Goal: Task Accomplishment & Management: Manage account settings

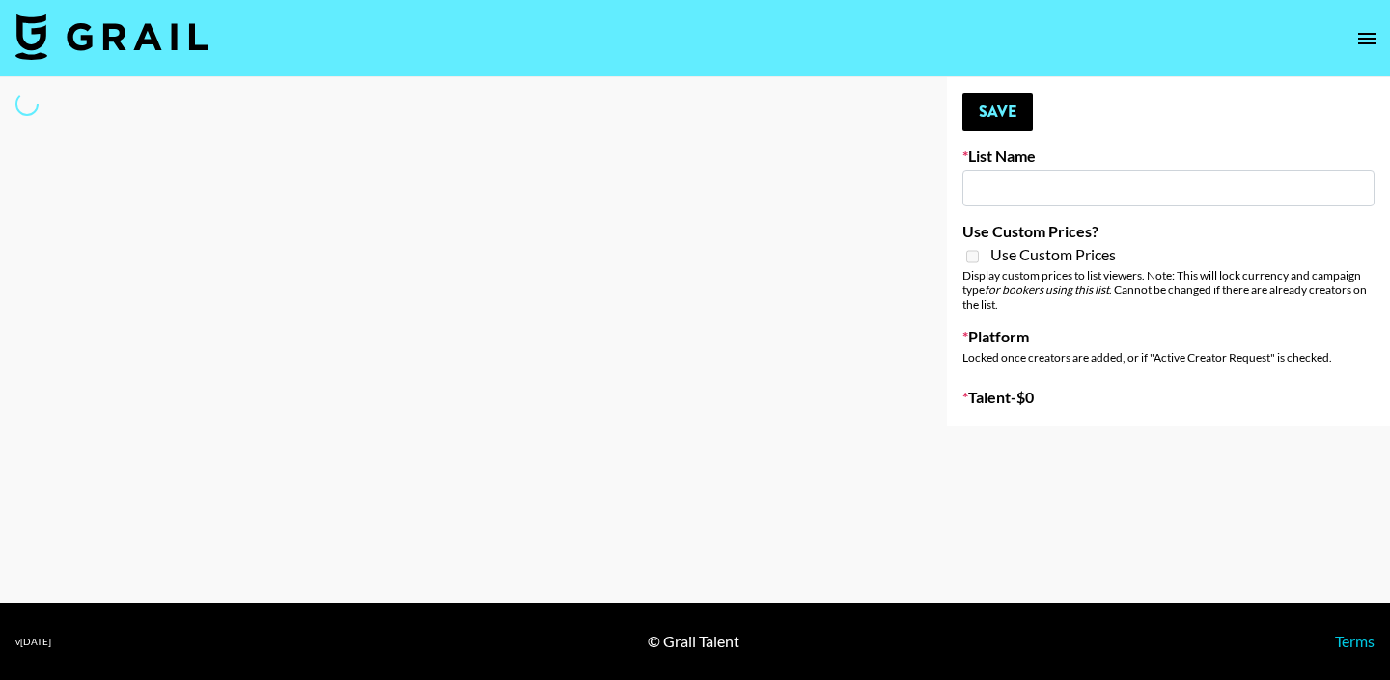
type input "Unreal Management List"
select select "Song"
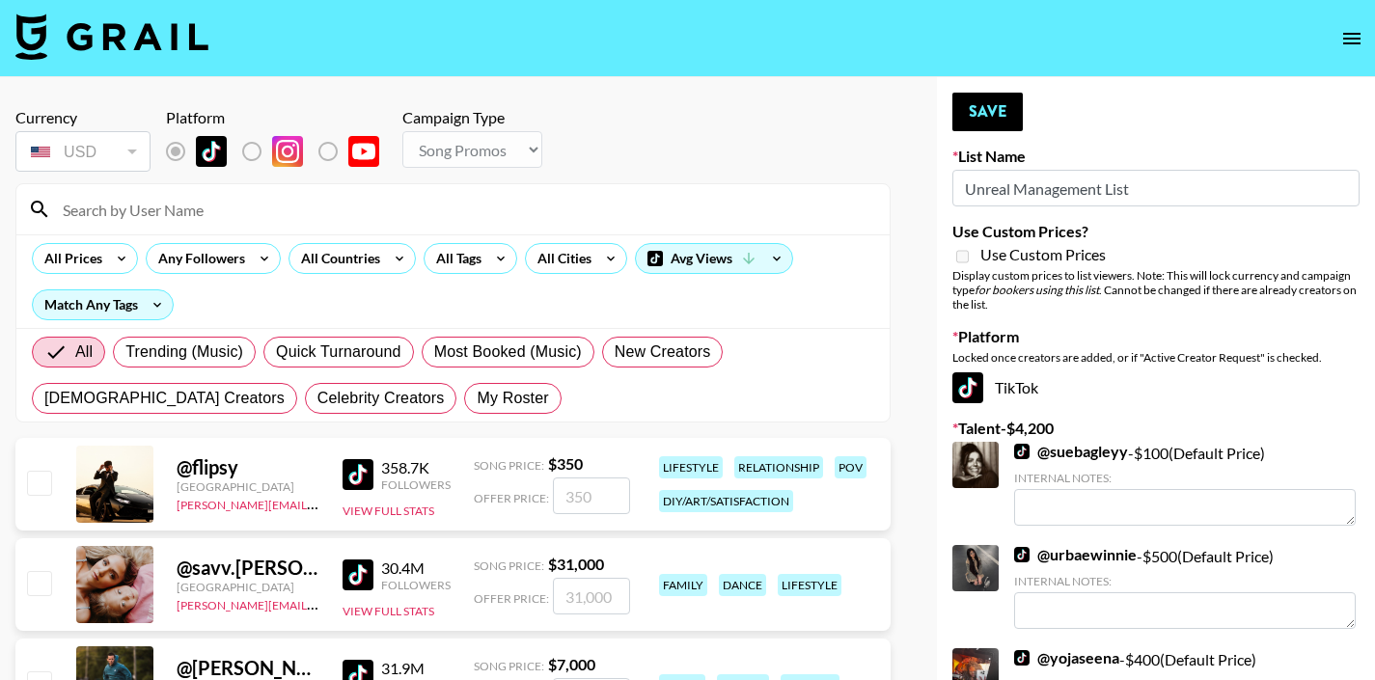
click at [602, 206] on input at bounding box center [464, 209] width 827 height 31
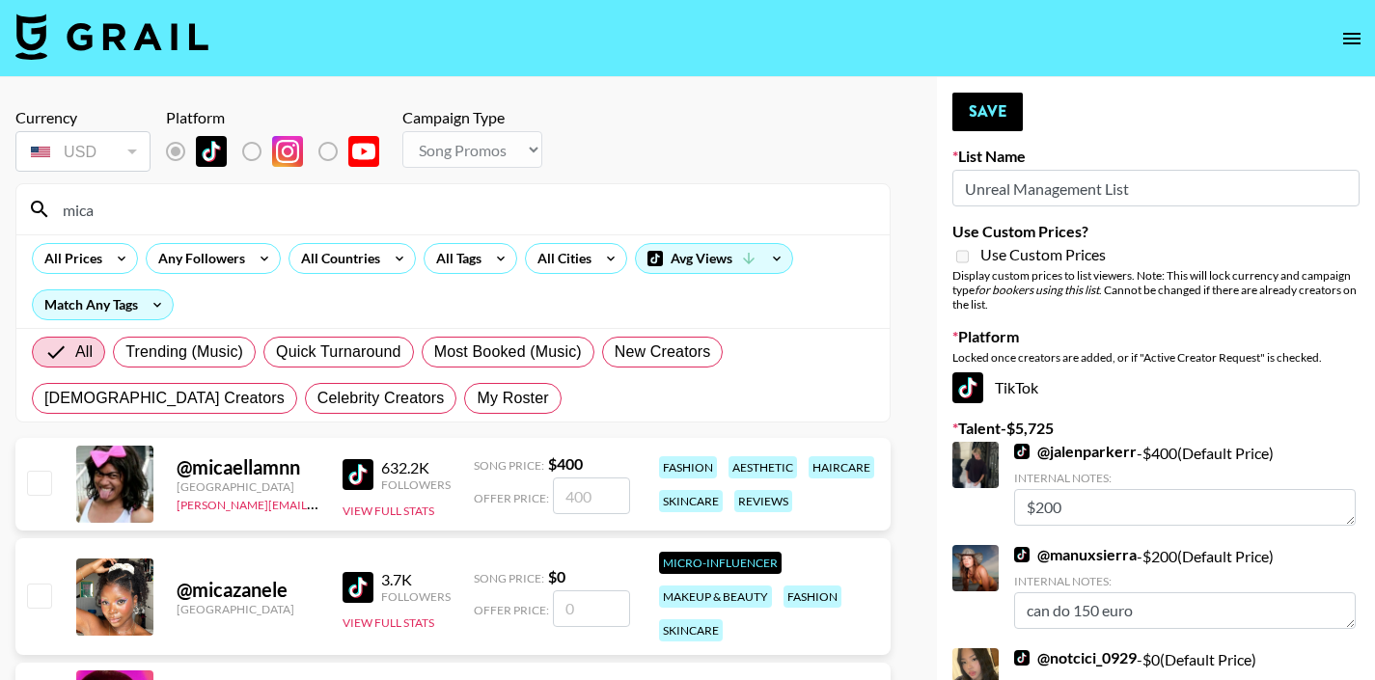
drag, startPoint x: 602, startPoint y: 206, endPoint x: 10, endPoint y: 485, distance: 655.0
click at [151, 229] on div "mica" at bounding box center [453, 209] width 874 height 50
click at [151, 222] on input "mica" at bounding box center [464, 209] width 827 height 31
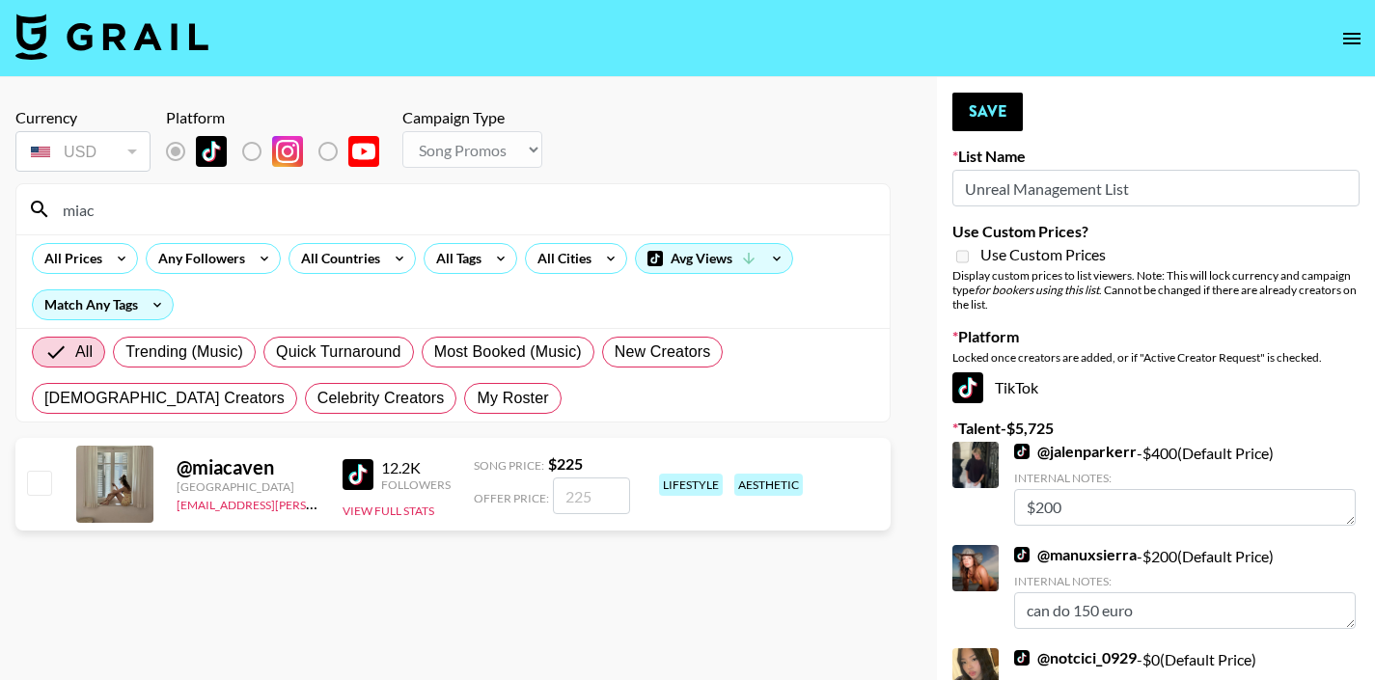
type input "miac"
click at [41, 484] on input "checkbox" at bounding box center [38, 482] width 23 height 23
checkbox input "true"
click at [569, 495] on input "225" at bounding box center [591, 496] width 77 height 37
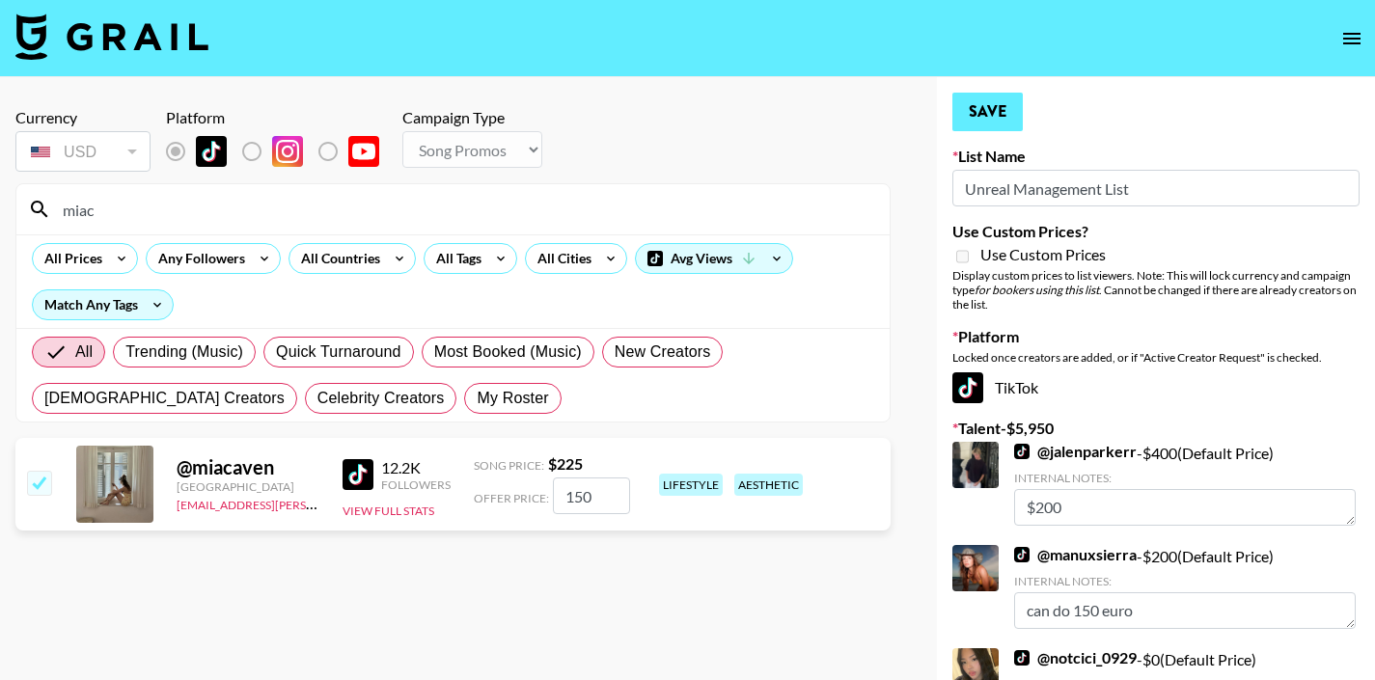
type input "150"
click at [990, 116] on button "Save" at bounding box center [988, 112] width 70 height 39
